Goal: Find specific page/section: Find specific page/section

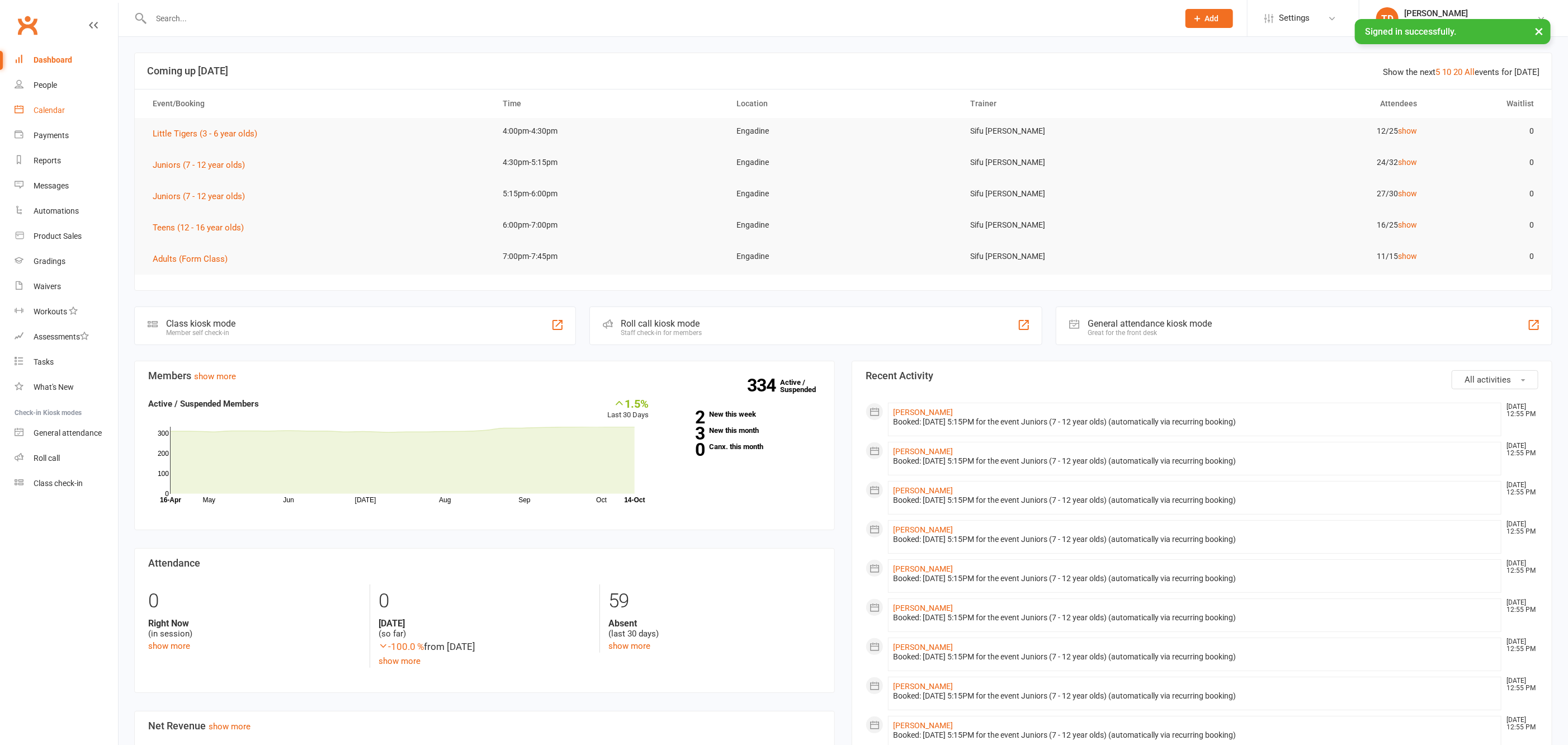
click at [53, 110] on div "Calendar" at bounding box center [49, 109] width 31 height 9
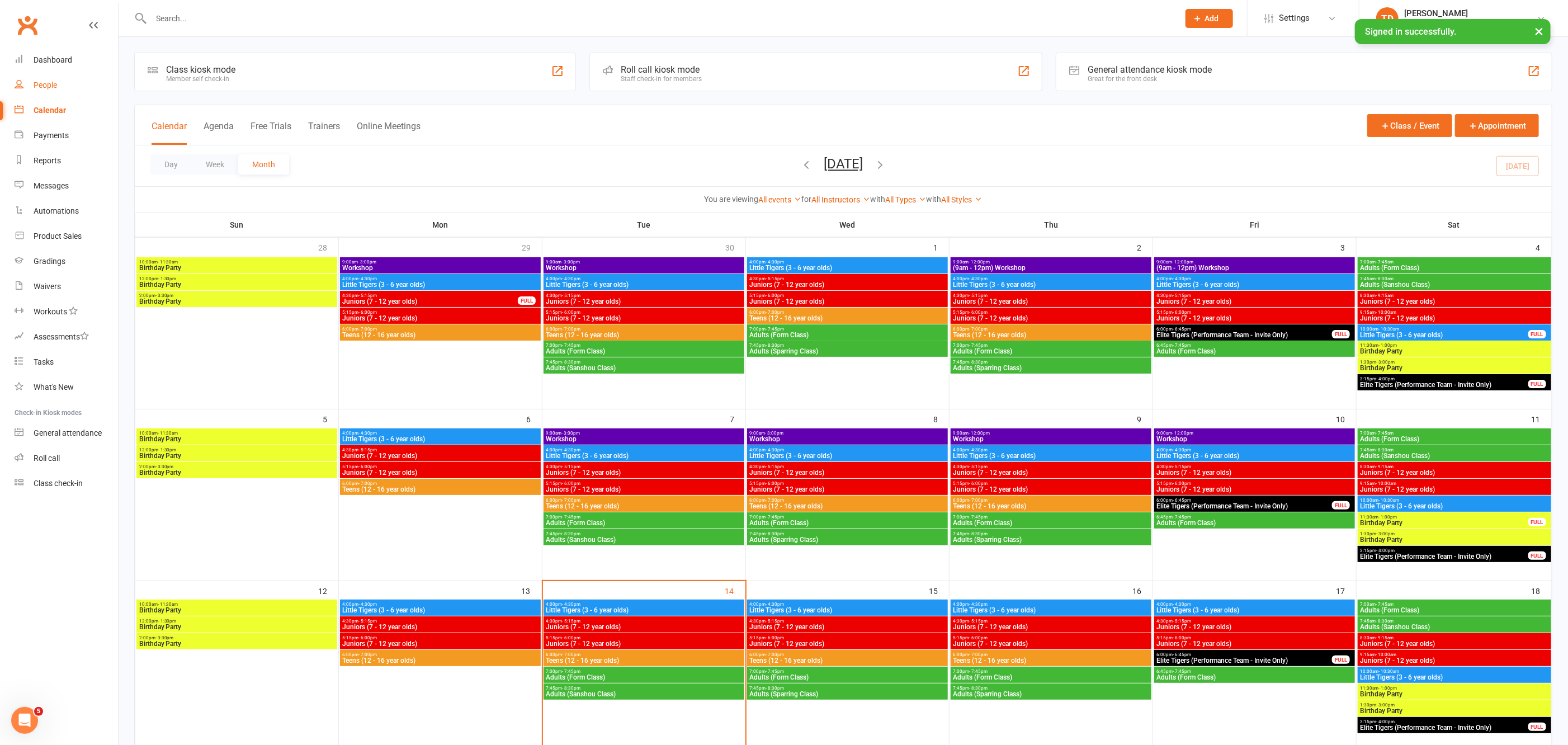
click at [52, 86] on div "People" at bounding box center [46, 84] width 23 height 9
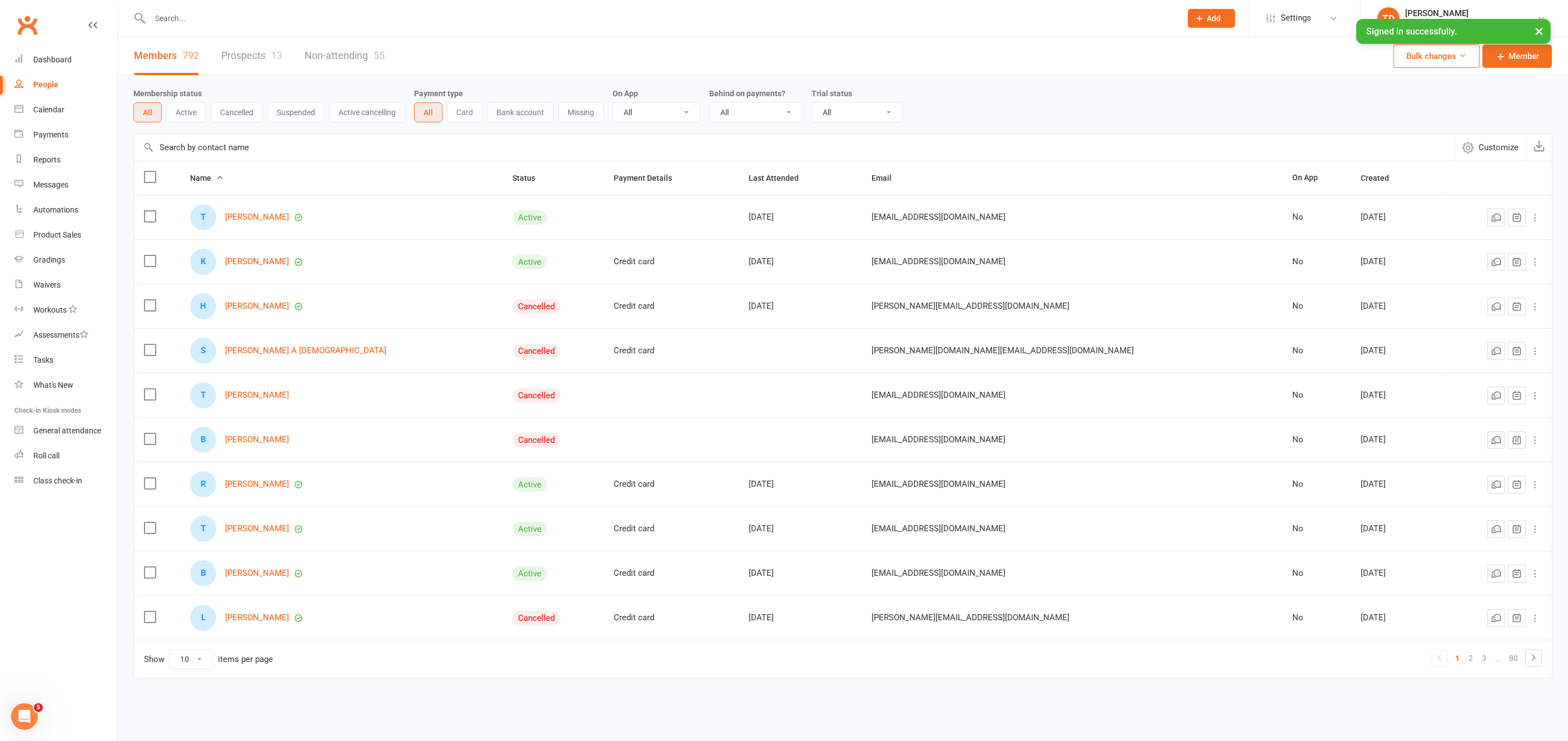
click at [202, 15] on input "text" at bounding box center [660, 18] width 1027 height 15
click at [261, 51] on link "Prospects 13" at bounding box center [251, 56] width 61 height 39
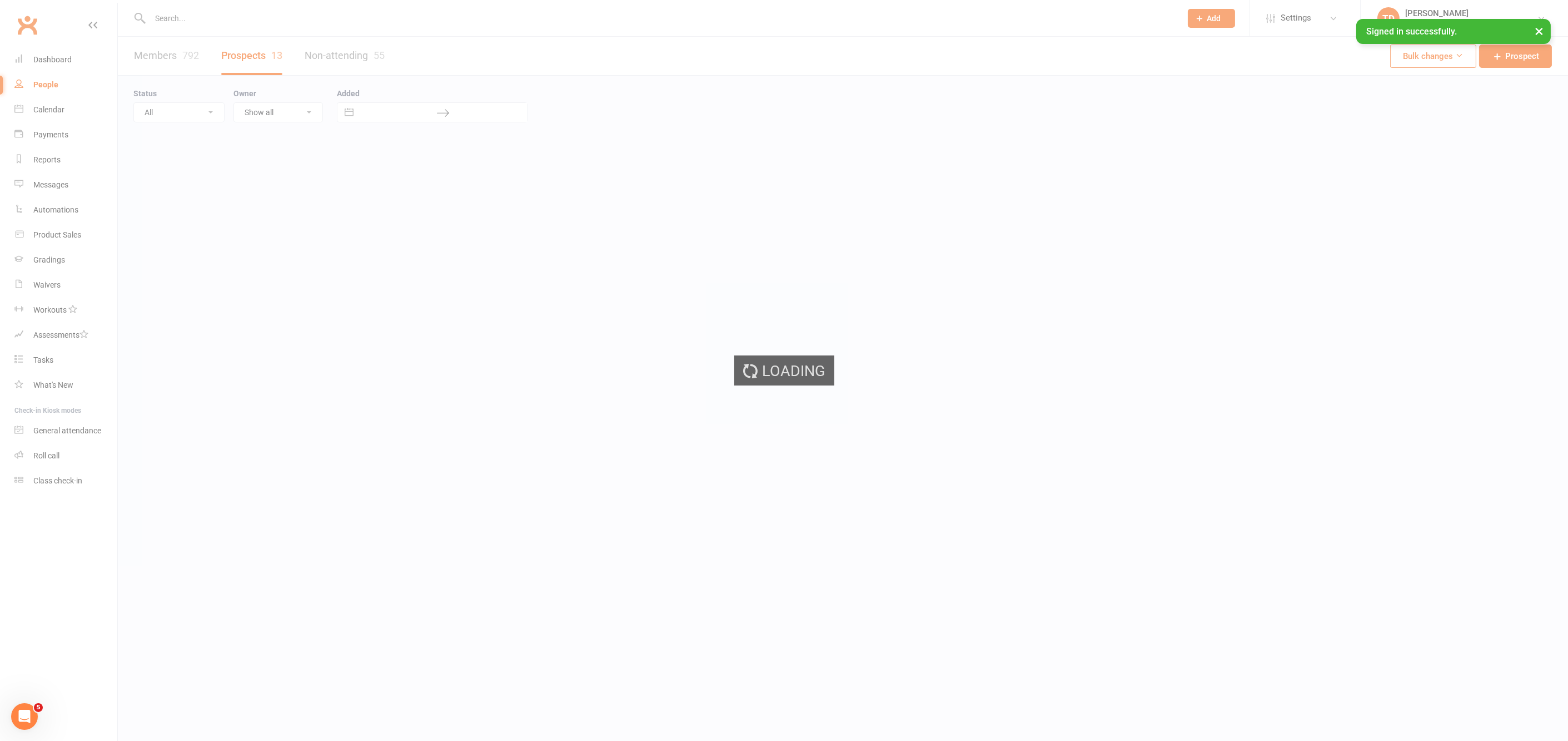
select select "50"
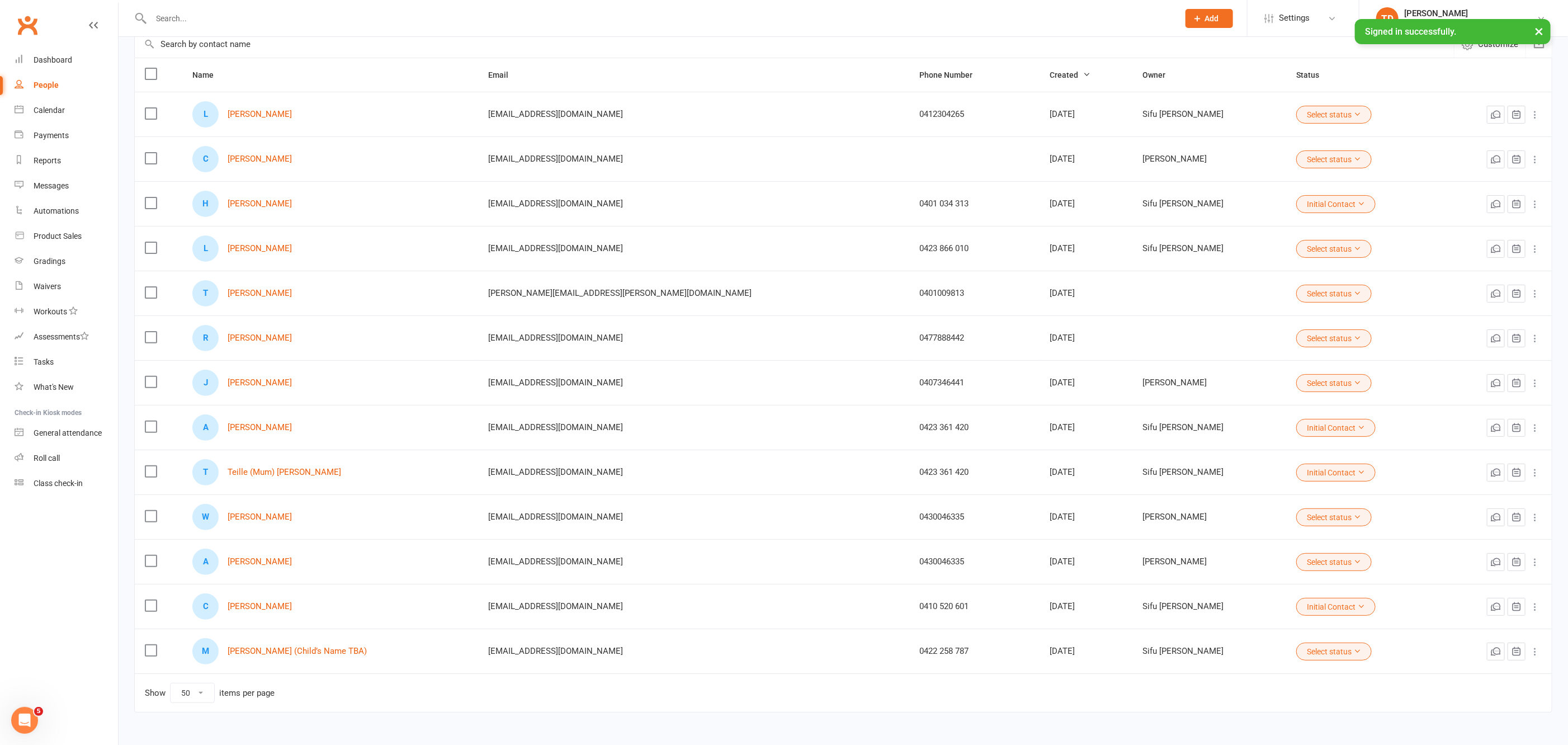
scroll to position [126, 0]
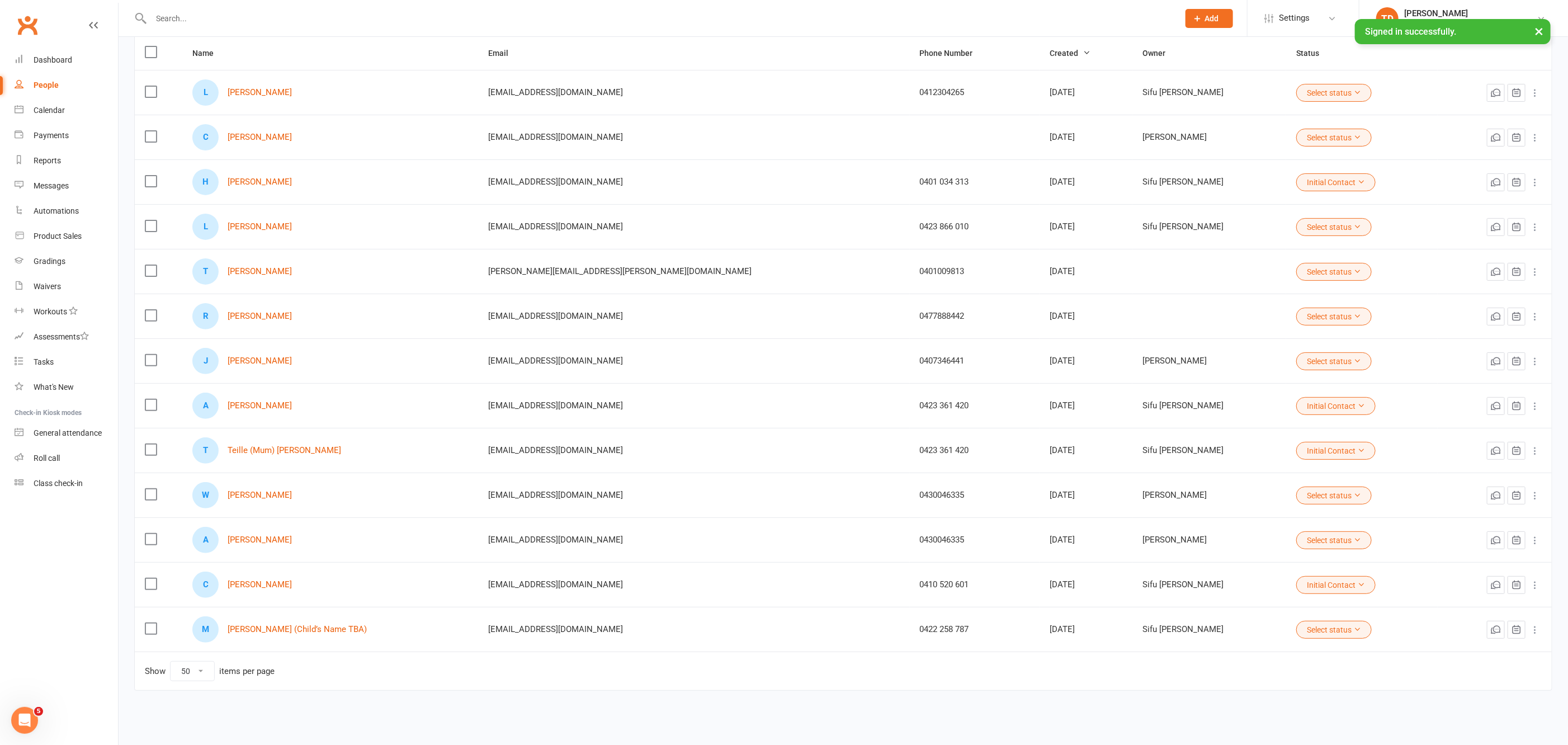
click at [161, 16] on input "text" at bounding box center [659, 18] width 1023 height 16
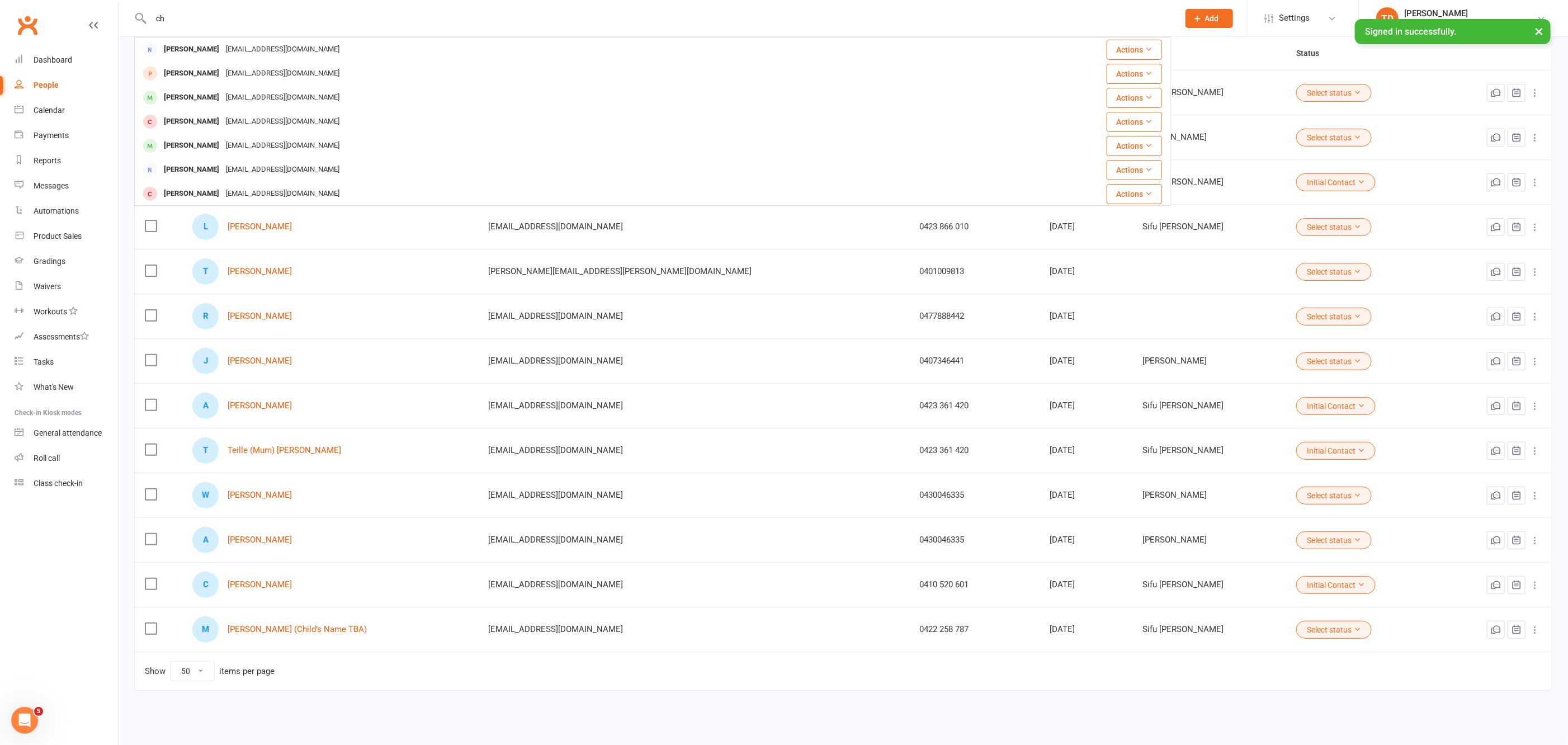
type input "c"
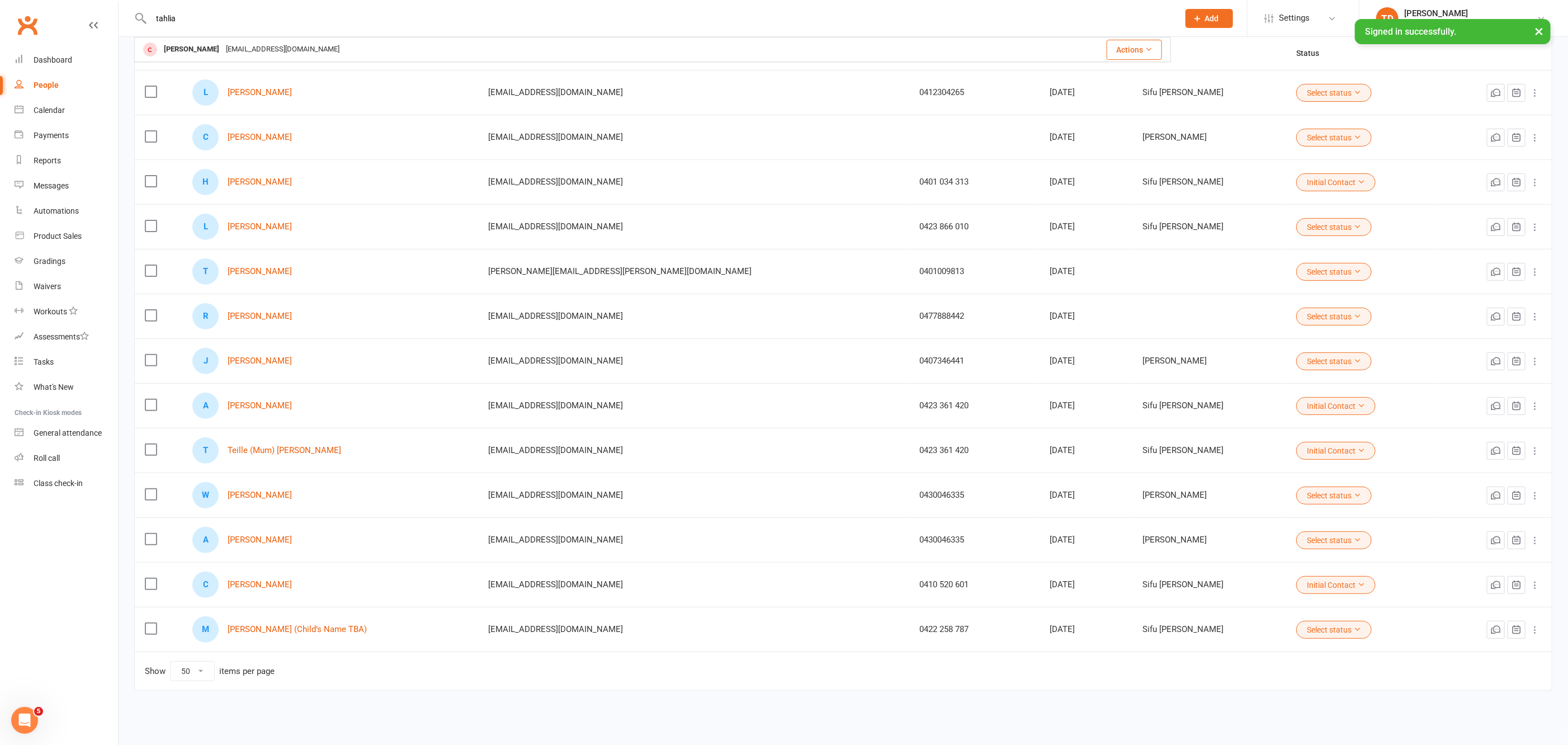
type input "tahlia"
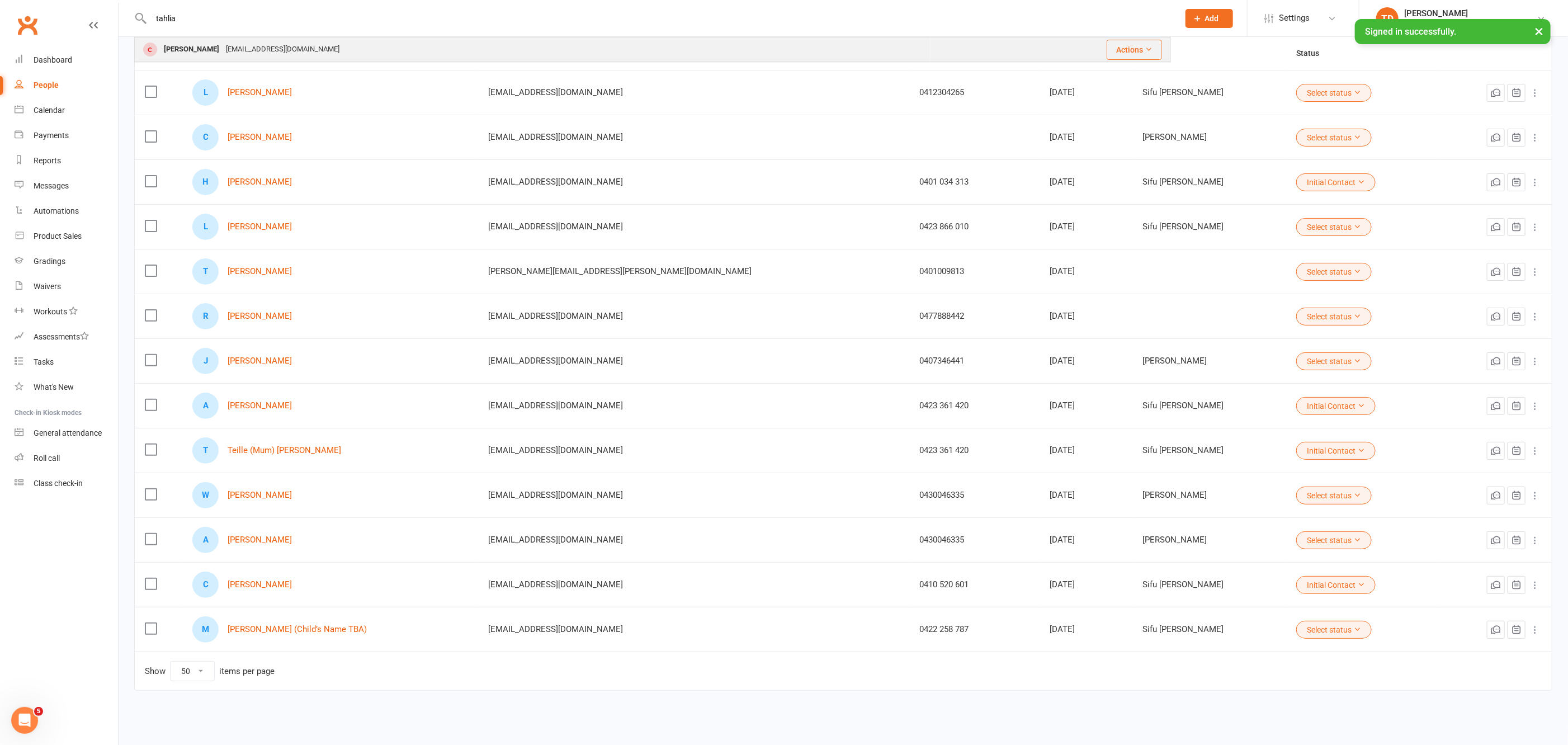
click at [206, 50] on div "[PERSON_NAME]" at bounding box center [192, 49] width 62 height 16
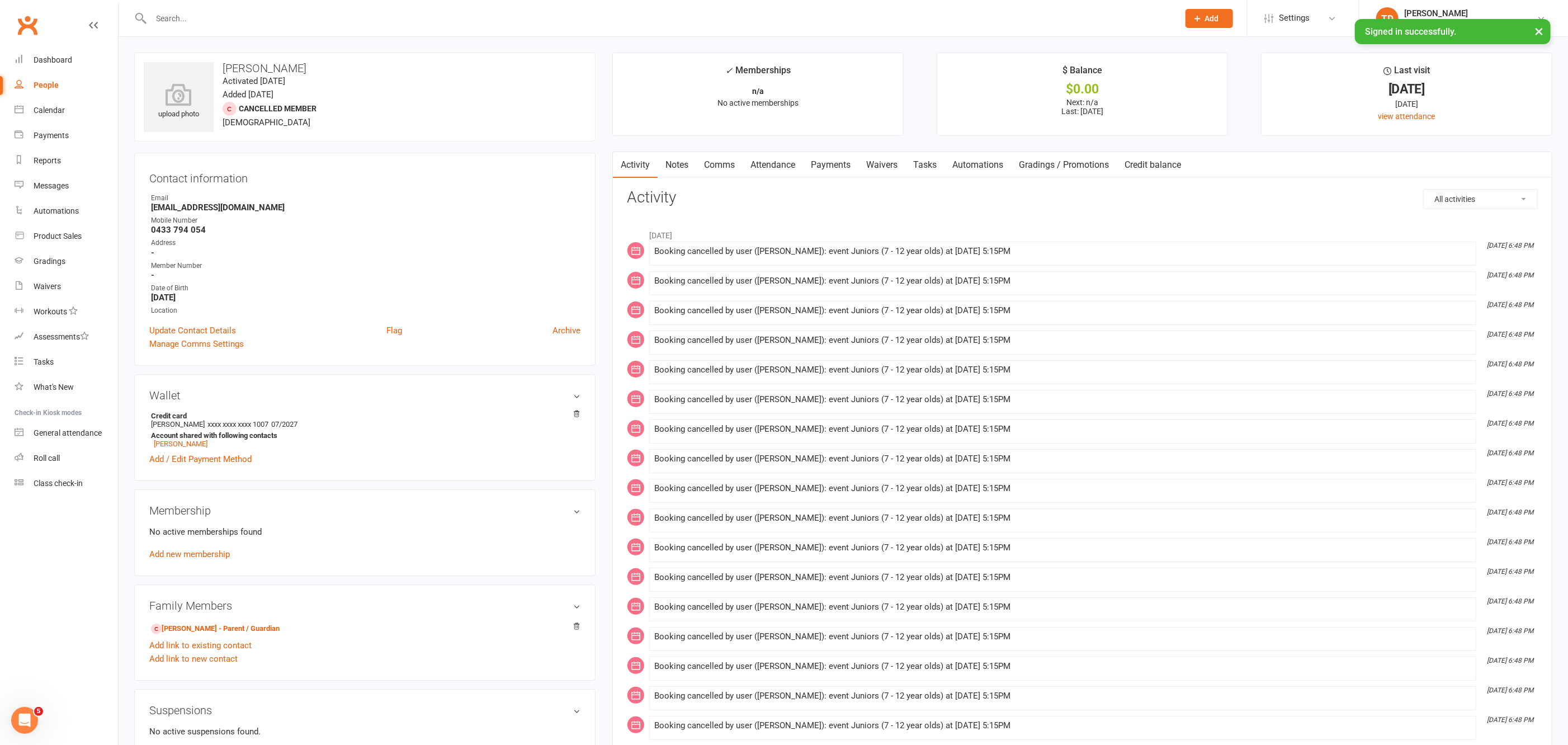
click at [845, 161] on link "Payments" at bounding box center [831, 165] width 55 height 26
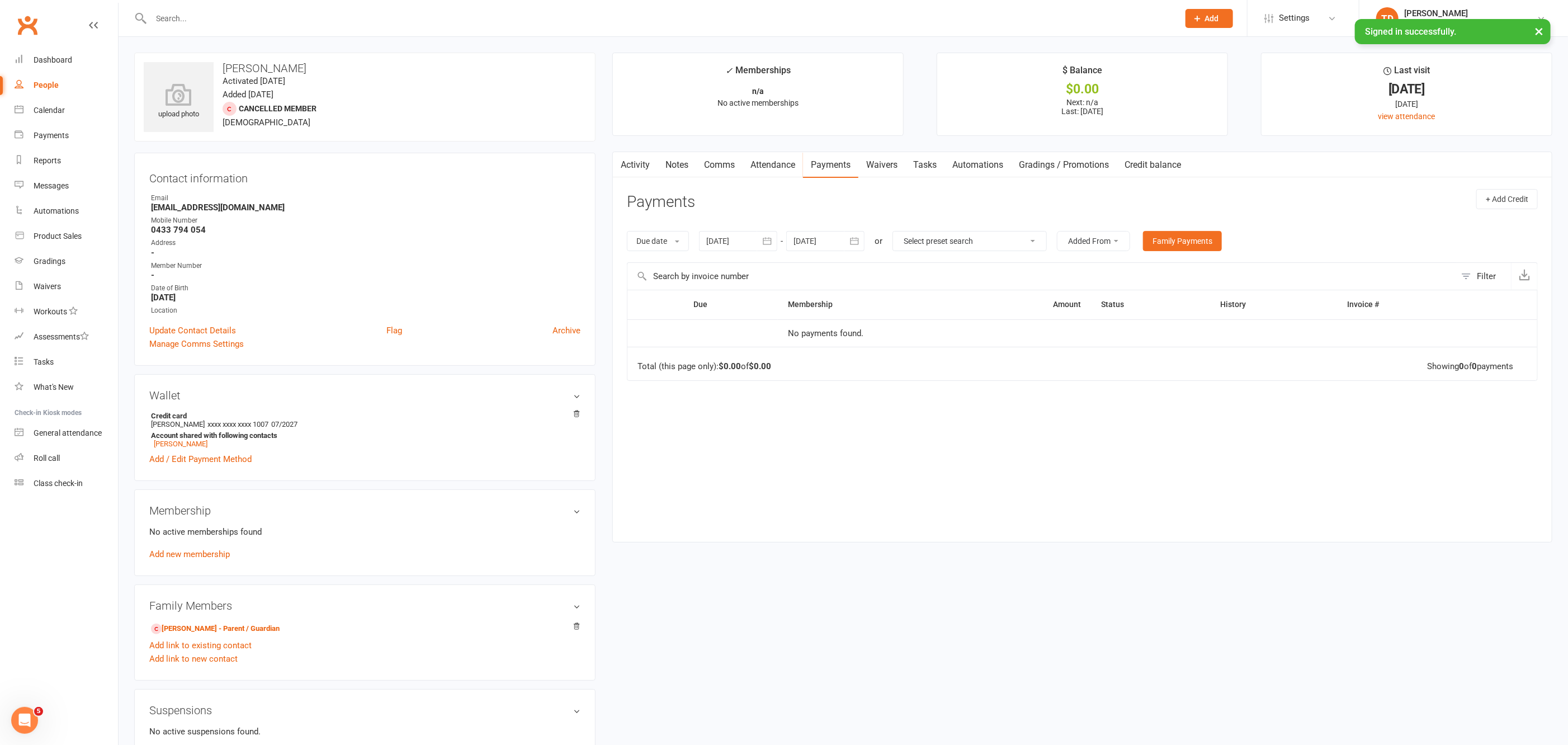
click at [643, 165] on link "Activity" at bounding box center [635, 165] width 45 height 26
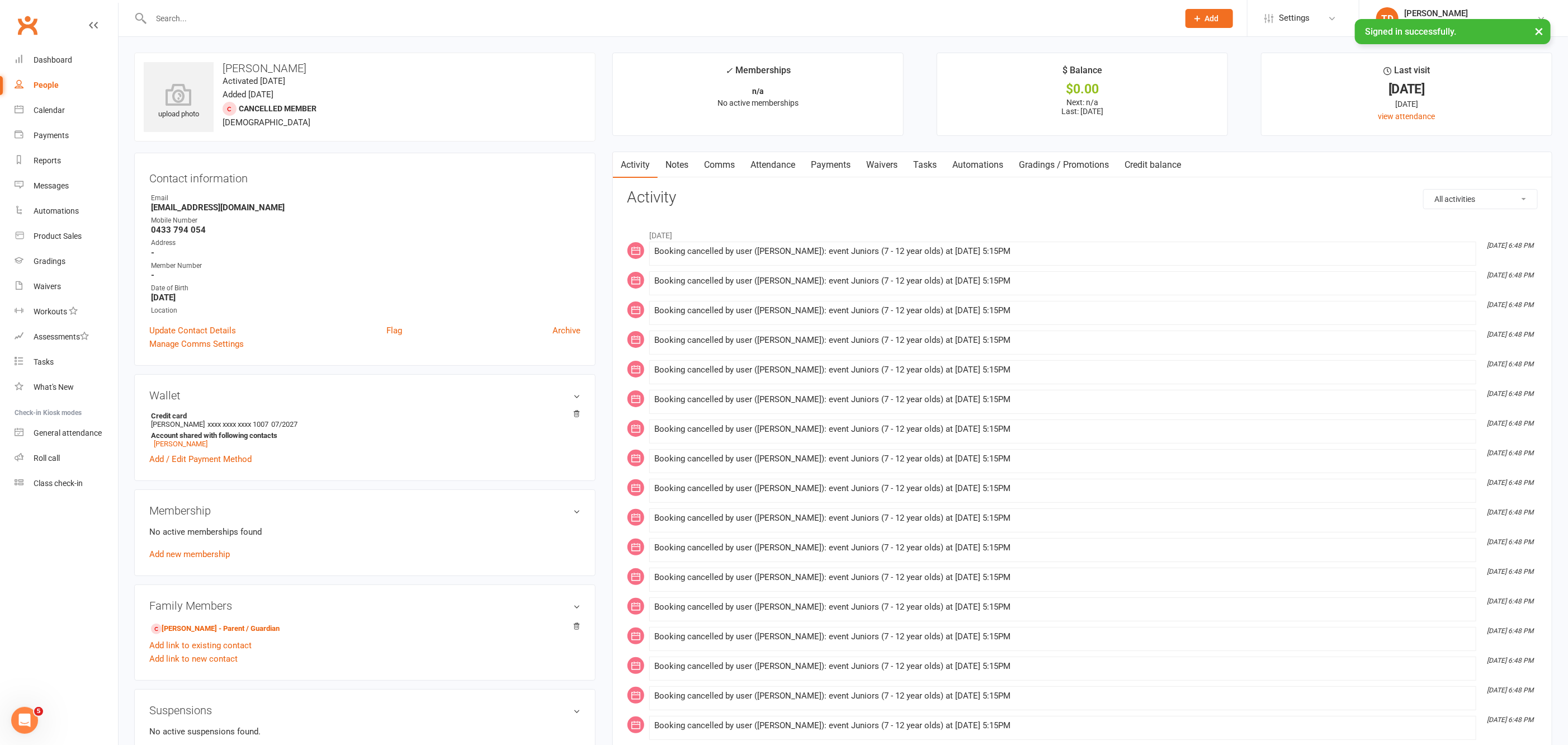
click at [177, 16] on input "text" at bounding box center [659, 18] width 1023 height 16
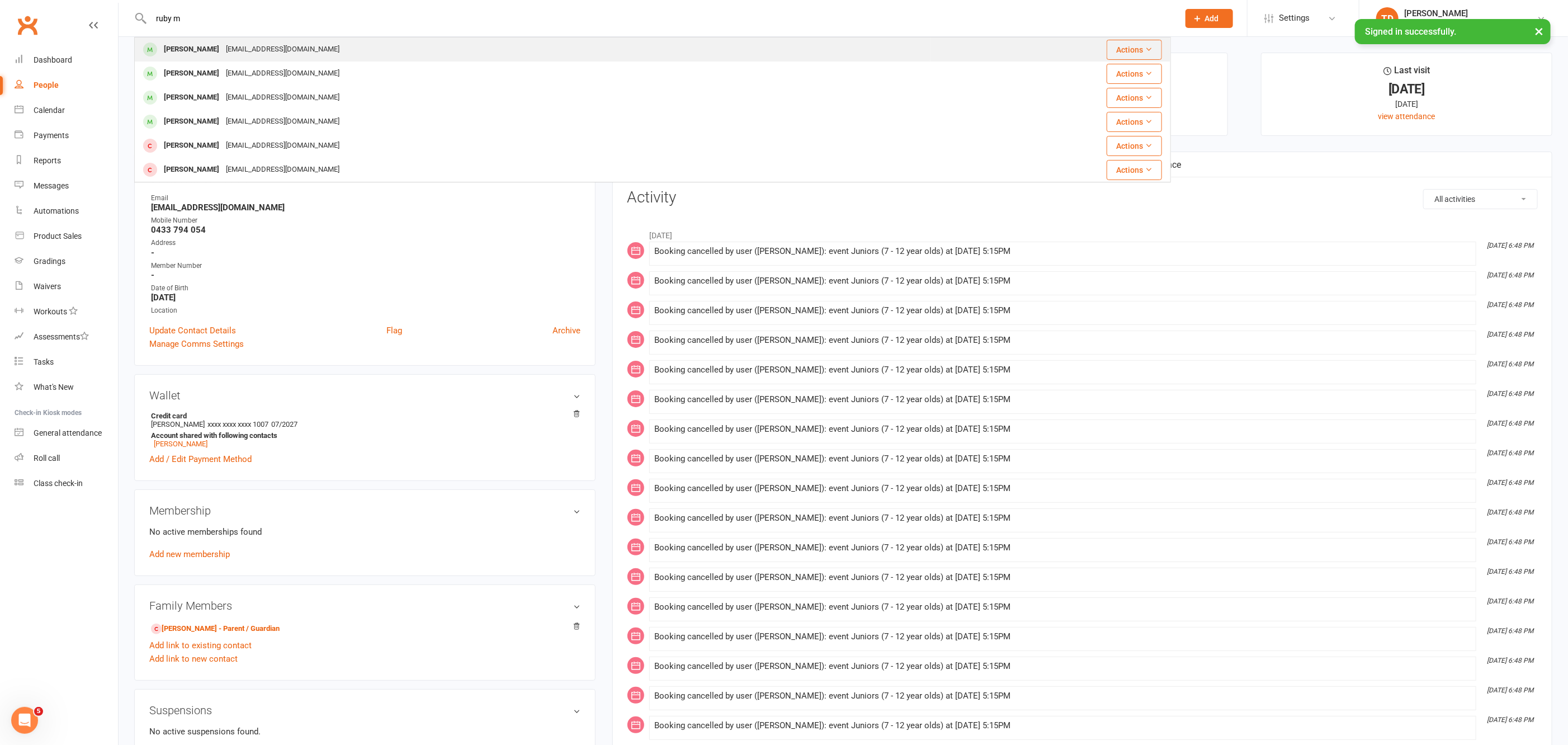
type input "ruby m"
click at [214, 47] on div "[PERSON_NAME]" at bounding box center [192, 49] width 62 height 16
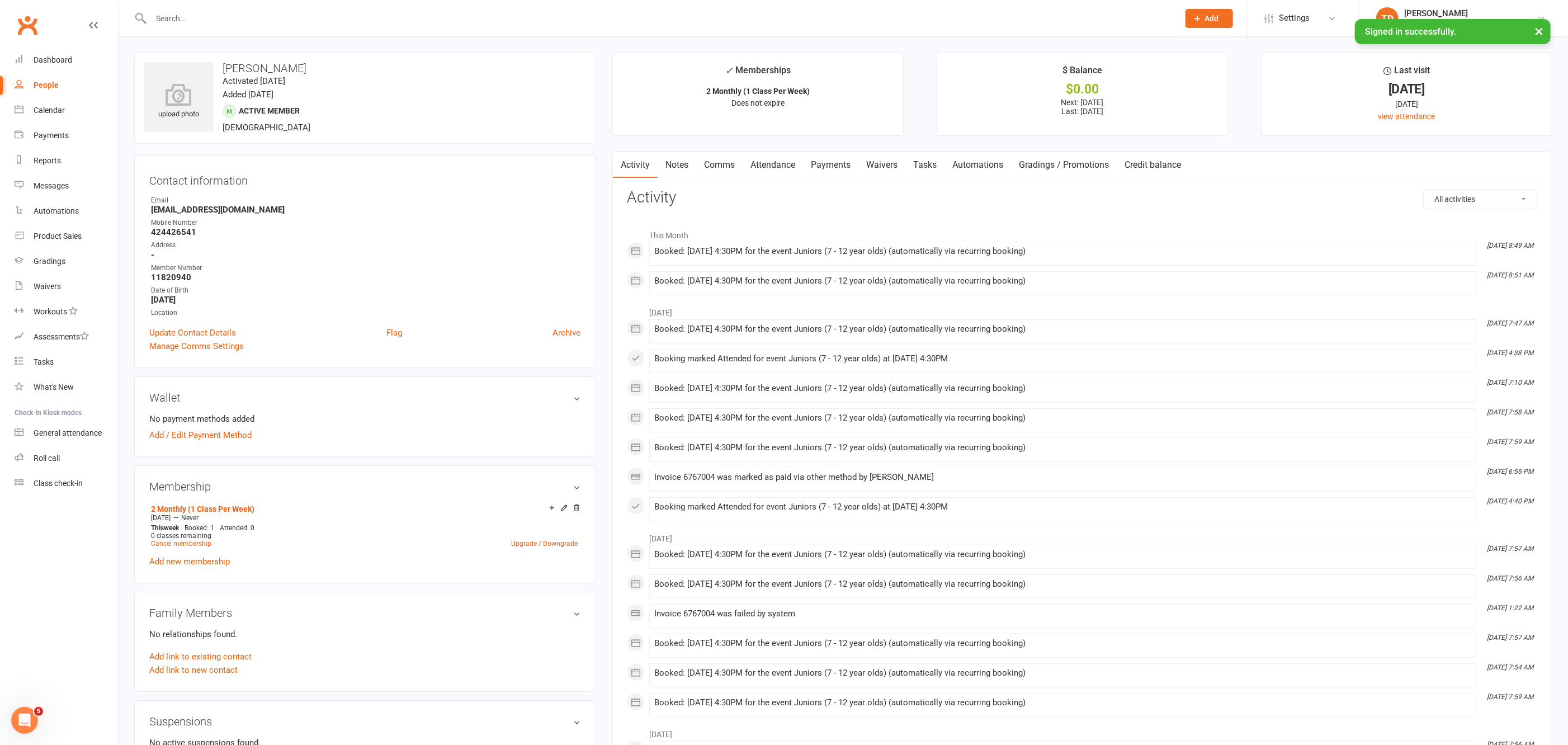
click at [826, 162] on link "Payments" at bounding box center [831, 165] width 55 height 26
